Goal: Task Accomplishment & Management: Manage account settings

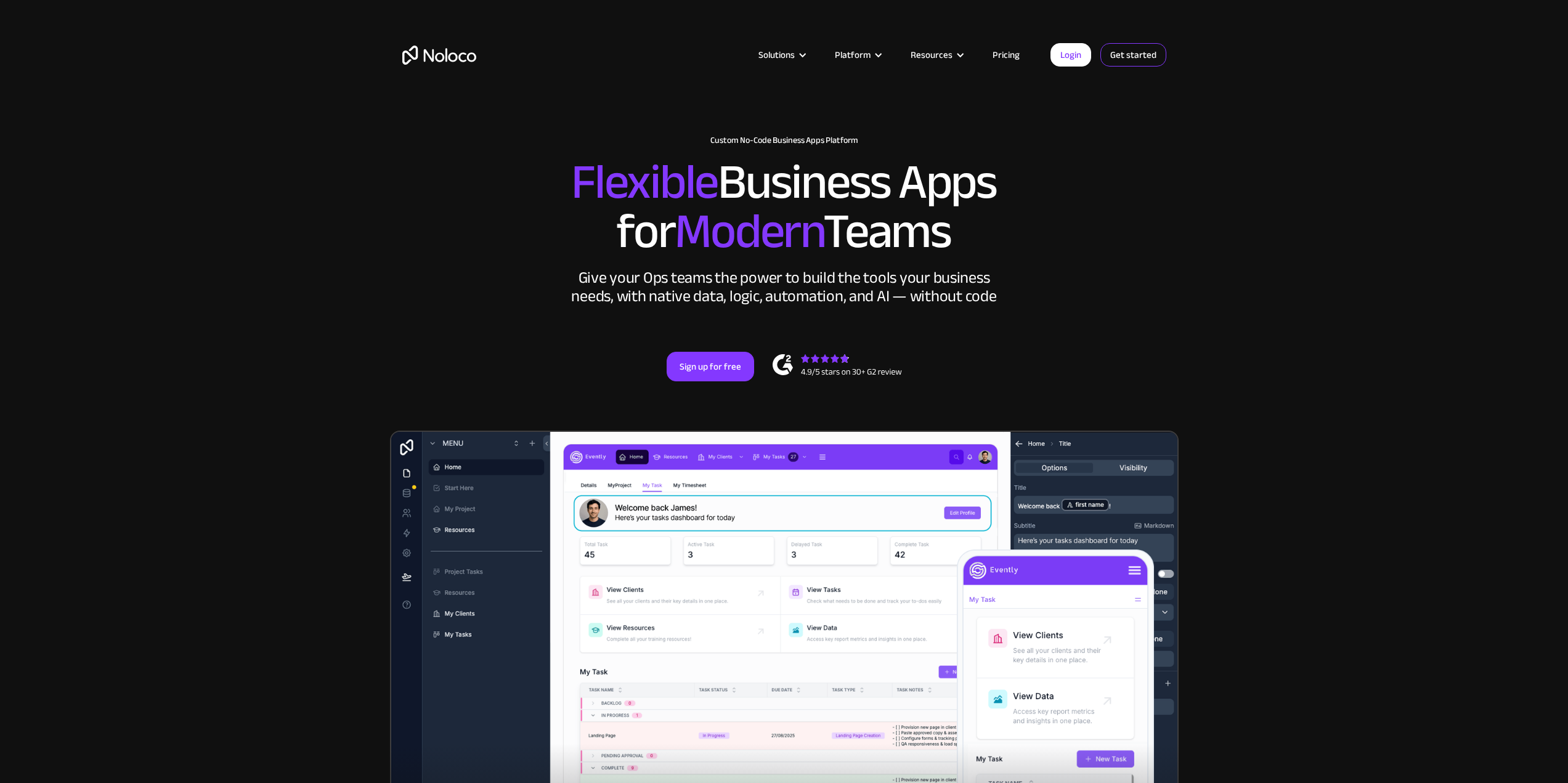
click at [1133, 57] on link "Get started" at bounding box center [1133, 56] width 66 height 24
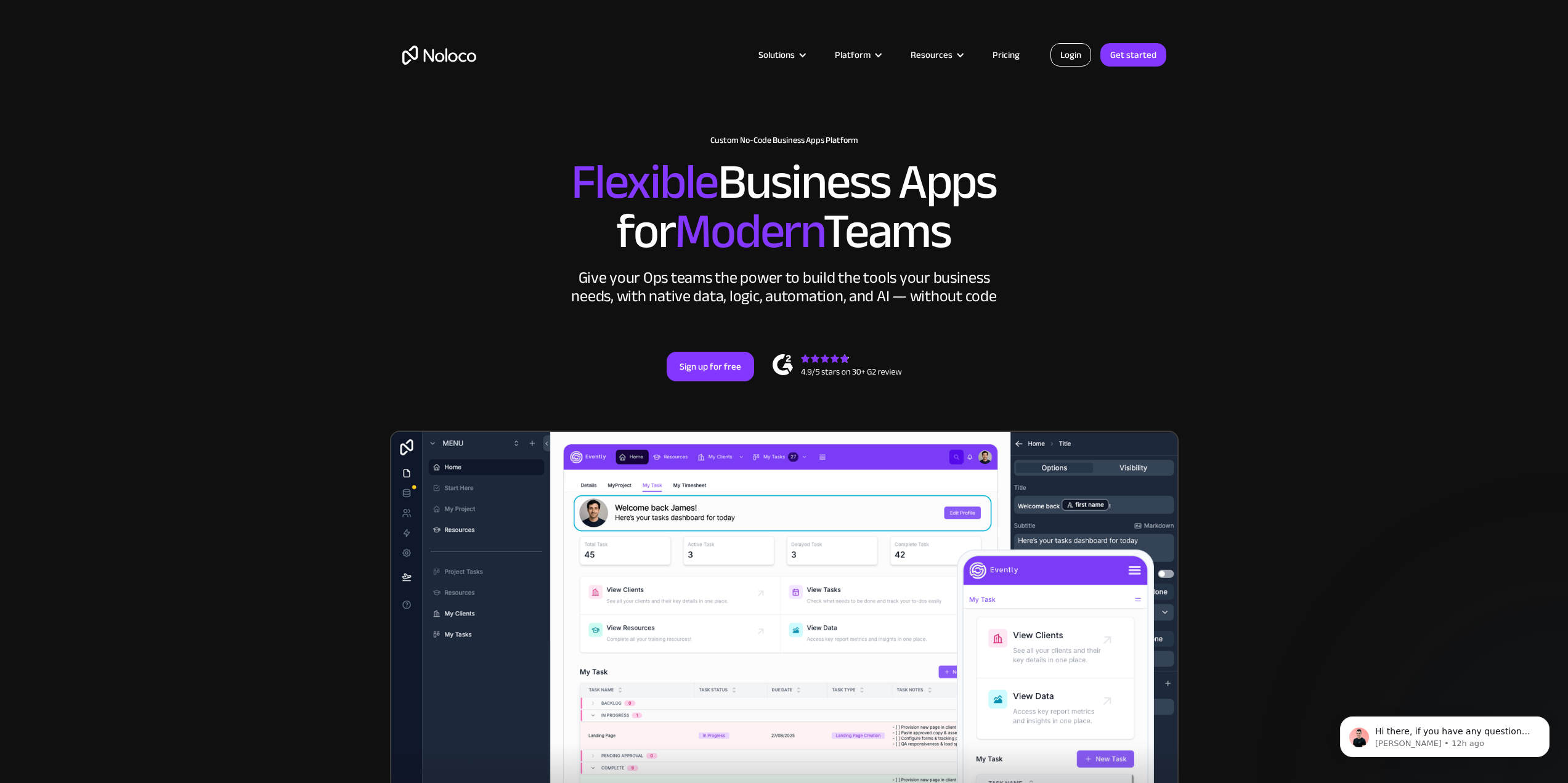
click at [1069, 53] on link "Login" at bounding box center [1070, 56] width 41 height 24
click at [1131, 59] on link "Get started" at bounding box center [1133, 56] width 66 height 24
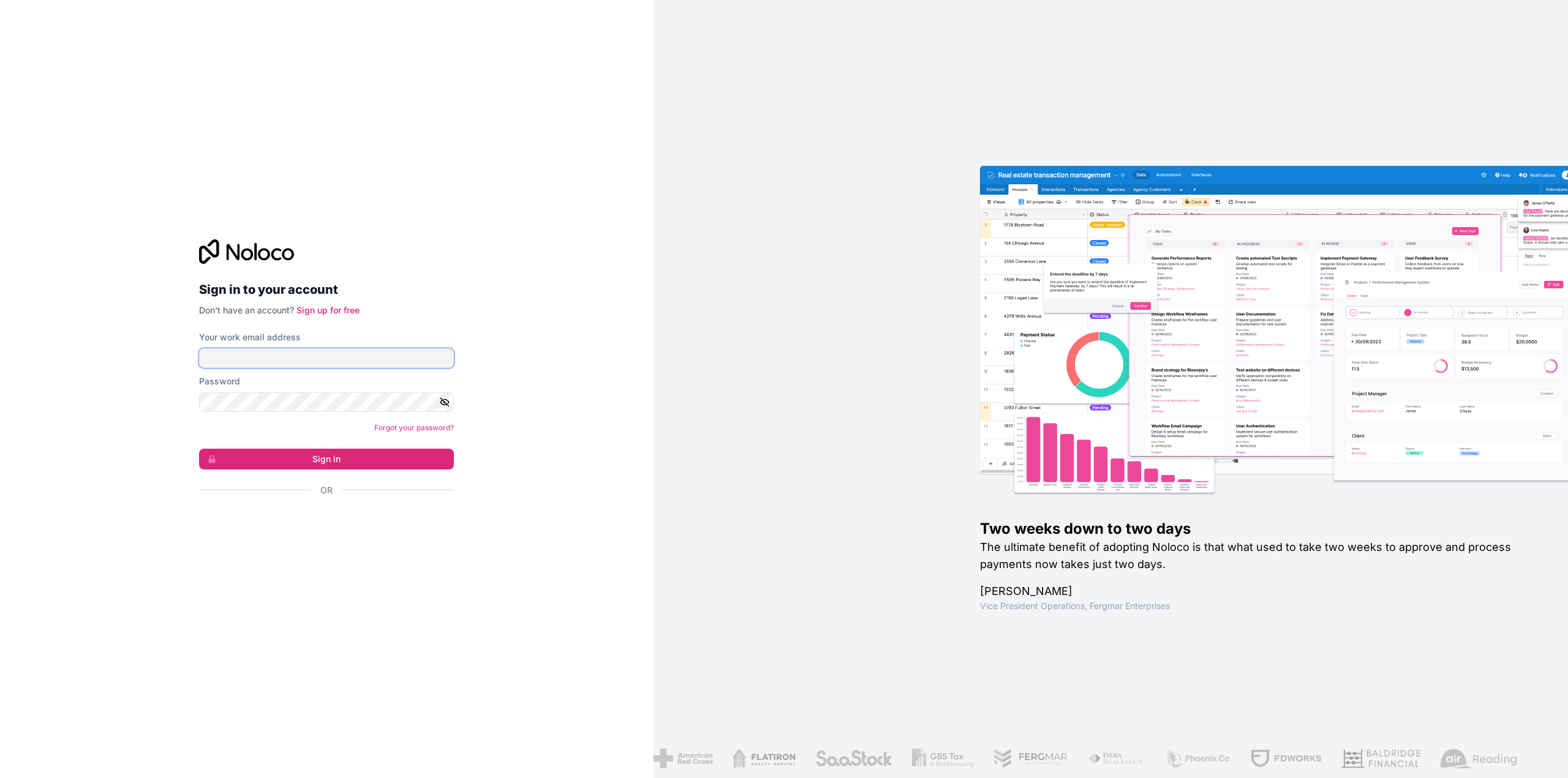
type input "[EMAIL_ADDRESS][DOMAIN_NAME]"
click at [439, 404] on icon "button" at bounding box center [444, 402] width 11 height 11
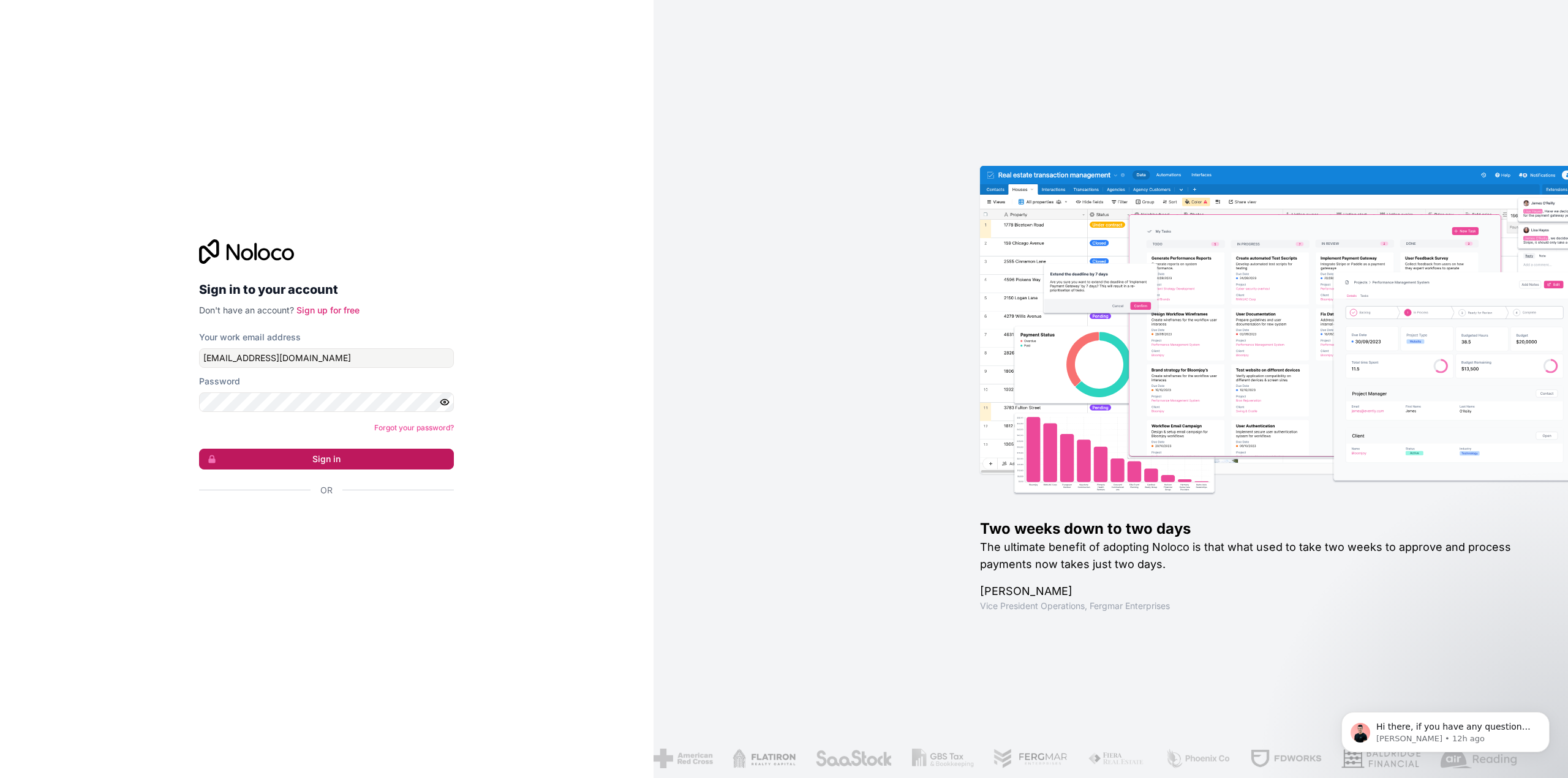
click at [360, 461] on button "Sign in" at bounding box center [326, 459] width 255 height 21
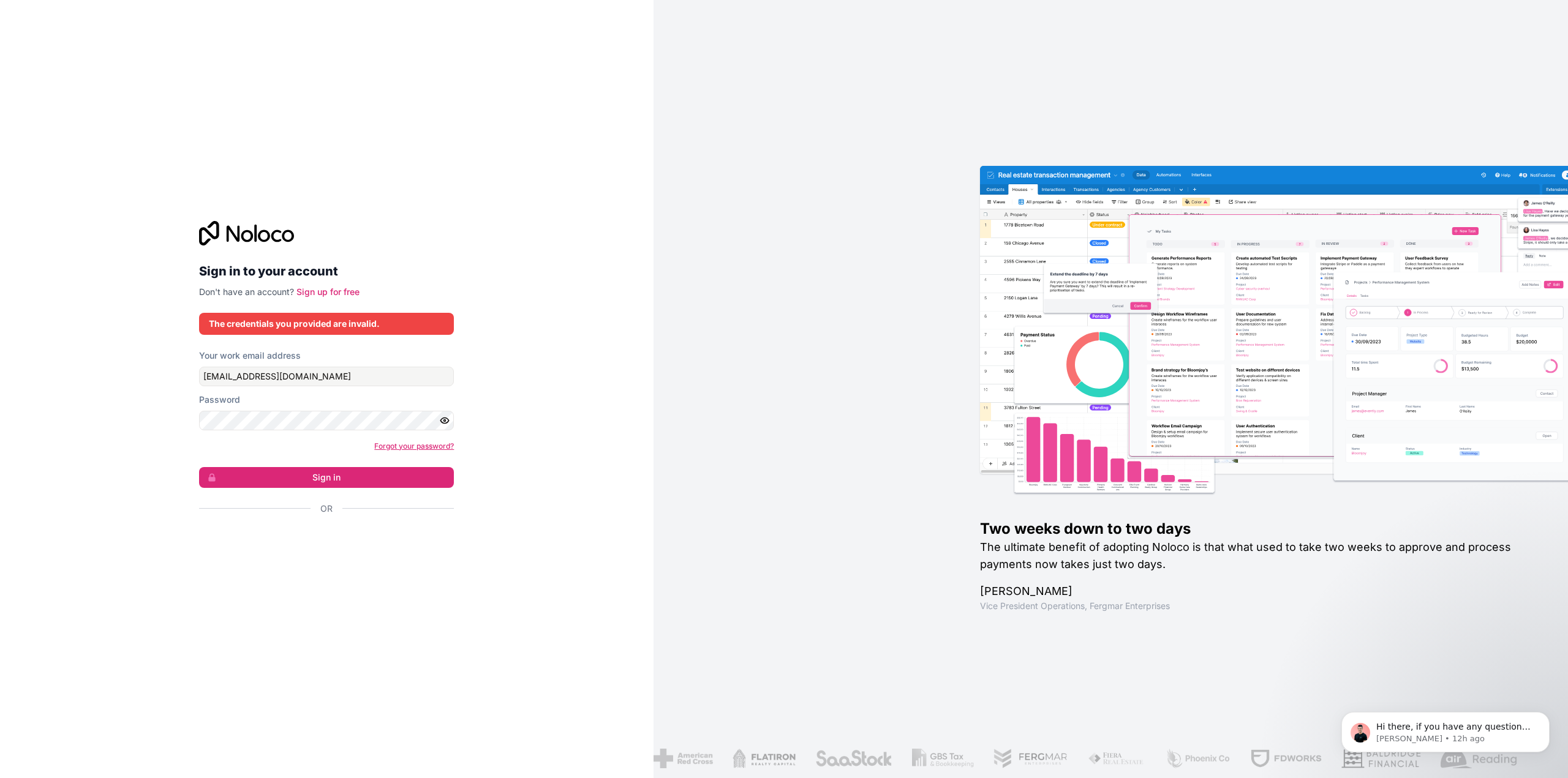
click at [397, 446] on link "Forgot your password?" at bounding box center [414, 445] width 80 height 9
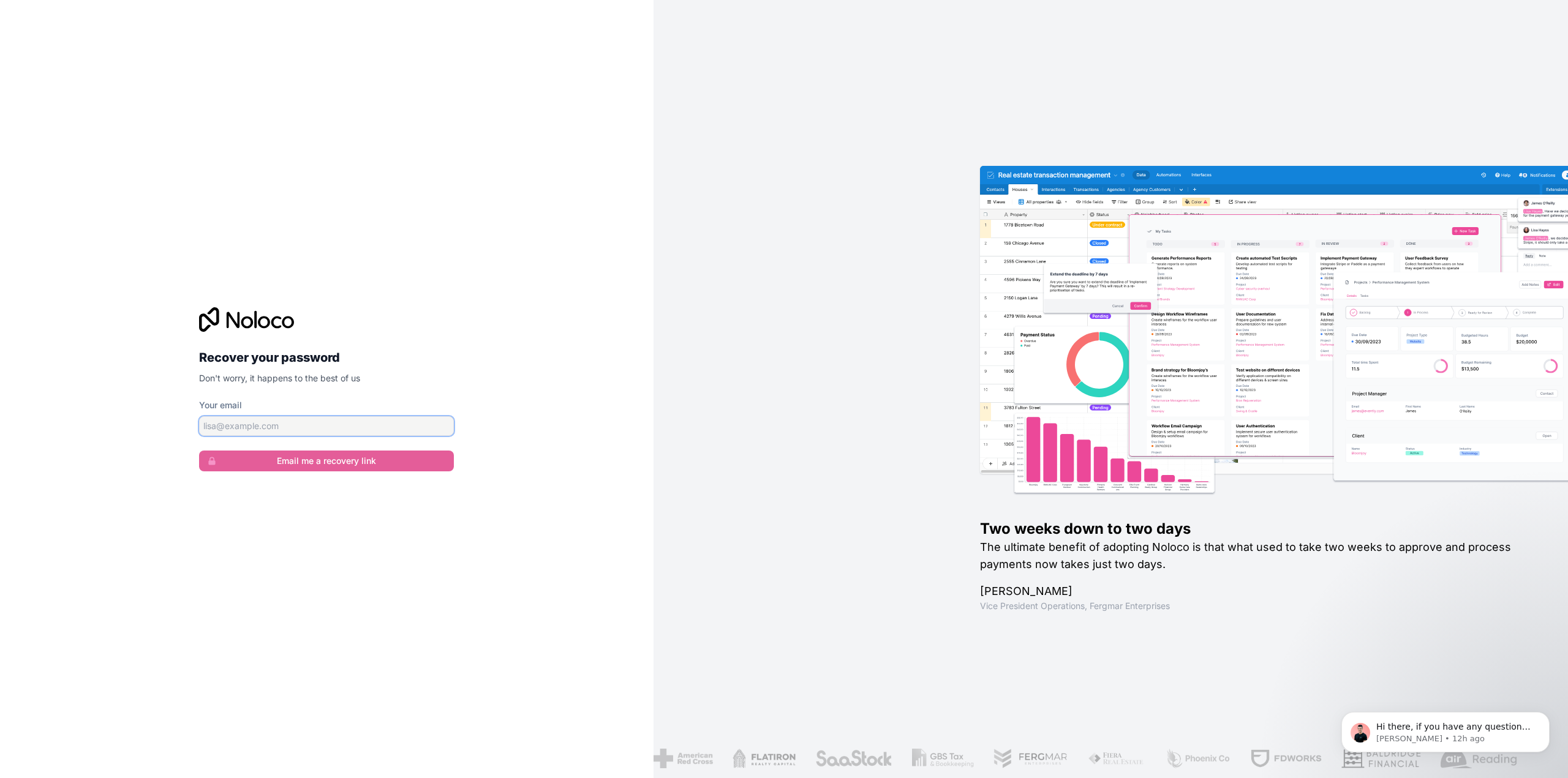
click at [369, 422] on input "Your email" at bounding box center [326, 426] width 255 height 20
type input "[EMAIL_ADDRESS][DOMAIN_NAME]"
click at [340, 465] on button "Email me a recovery link" at bounding box center [326, 461] width 255 height 21
